Goal: Check status: Check status

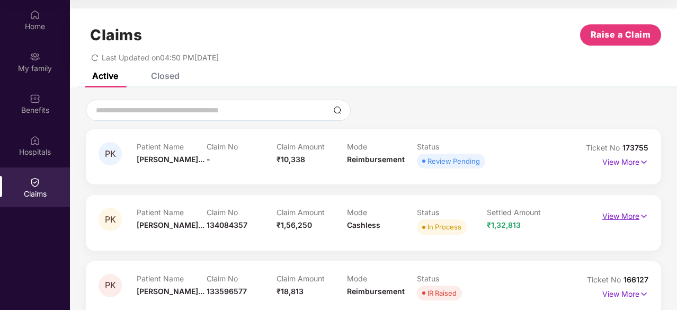
click at [636, 220] on p "View More" at bounding box center [625, 215] width 46 height 14
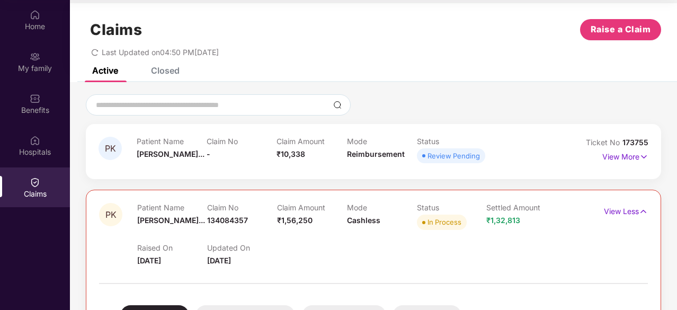
scroll to position [5, 0]
click at [632, 215] on p "View Less" at bounding box center [625, 210] width 44 height 14
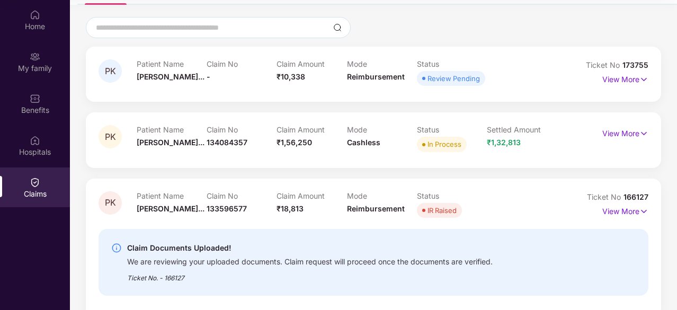
scroll to position [100, 0]
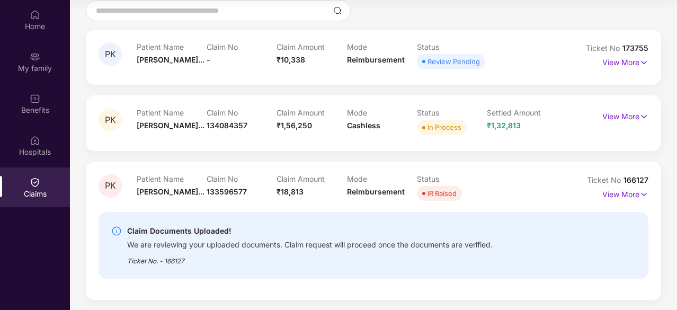
click at [629, 177] on span "166127" at bounding box center [635, 179] width 25 height 9
click at [636, 175] on span "166127" at bounding box center [635, 179] width 25 height 9
click at [220, 190] on span "133596577" at bounding box center [226, 191] width 40 height 9
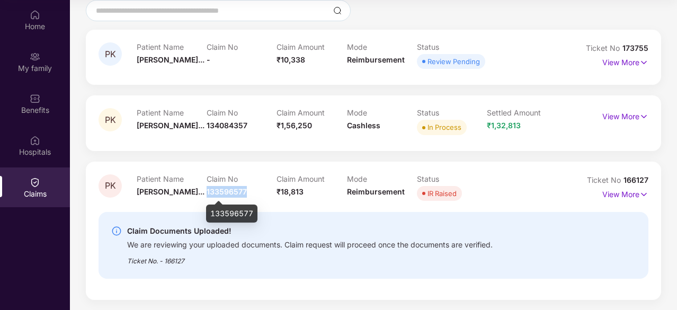
click at [220, 190] on span "133596577" at bounding box center [226, 191] width 40 height 9
copy span "133596577"
